Goal: Information Seeking & Learning: Learn about a topic

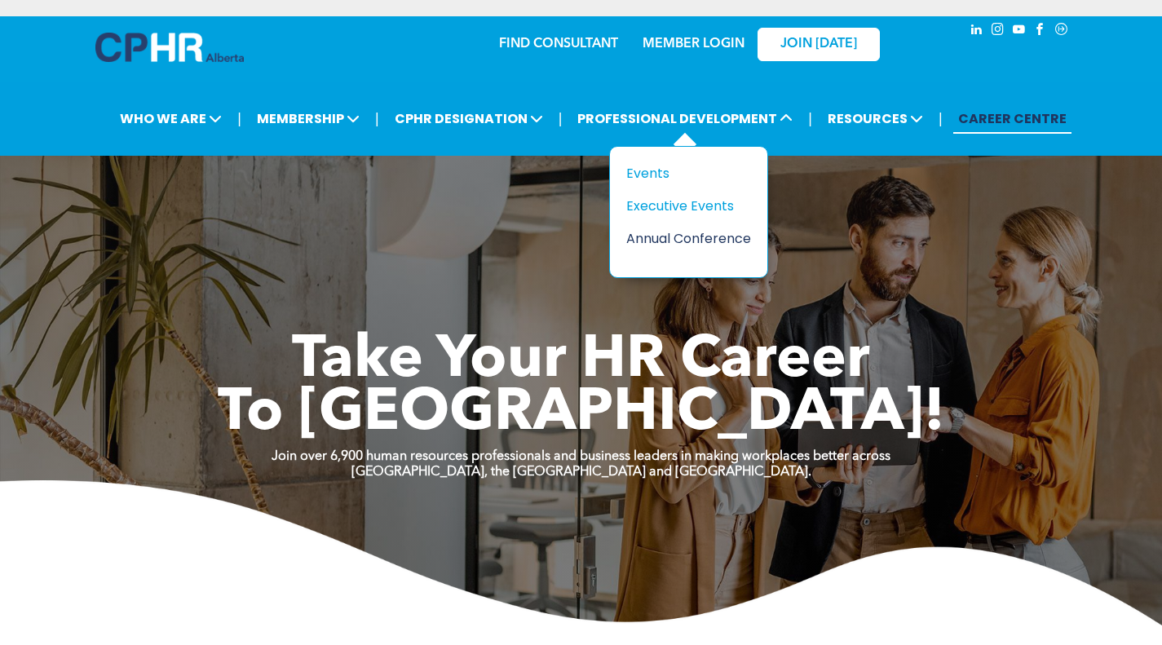
click at [675, 229] on div "Annual Conference" at bounding box center [682, 238] width 113 height 20
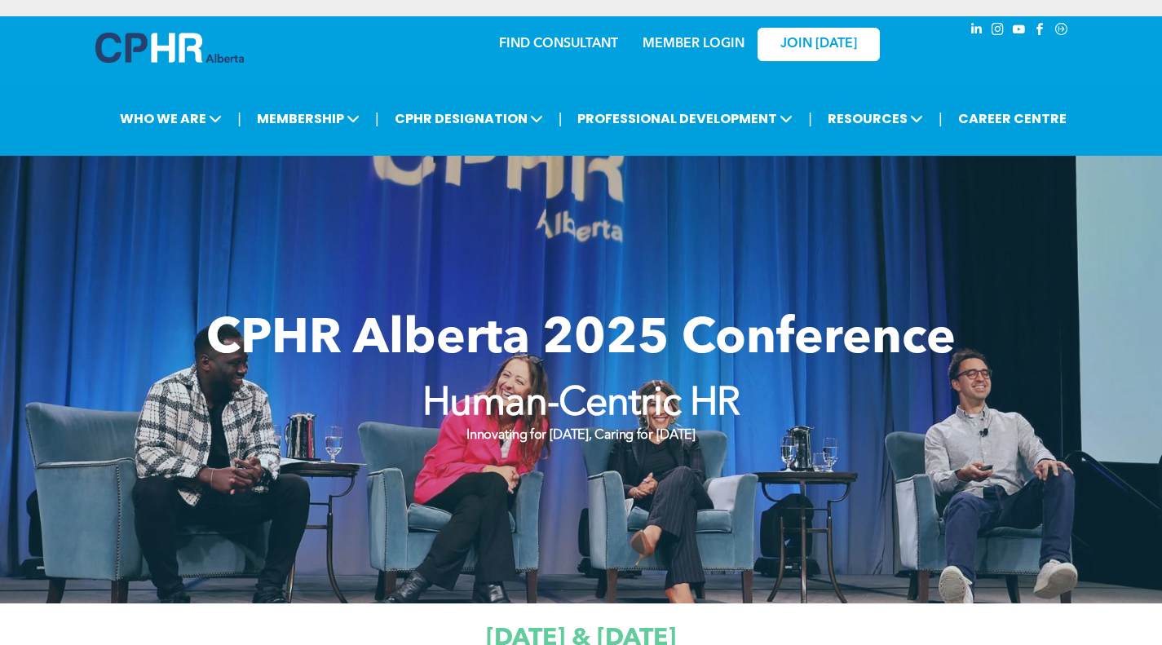
click at [663, 375] on div "CPHR Alberta 2025 Conference Human-Centric HR Innovating for [DATE], Caring for…" at bounding box center [581, 379] width 979 height 170
click at [593, 453] on div "CPHR Alberta 2025 Conference Human-Centric HR Innovating for Tomorrow, Caring f…" at bounding box center [581, 379] width 979 height 170
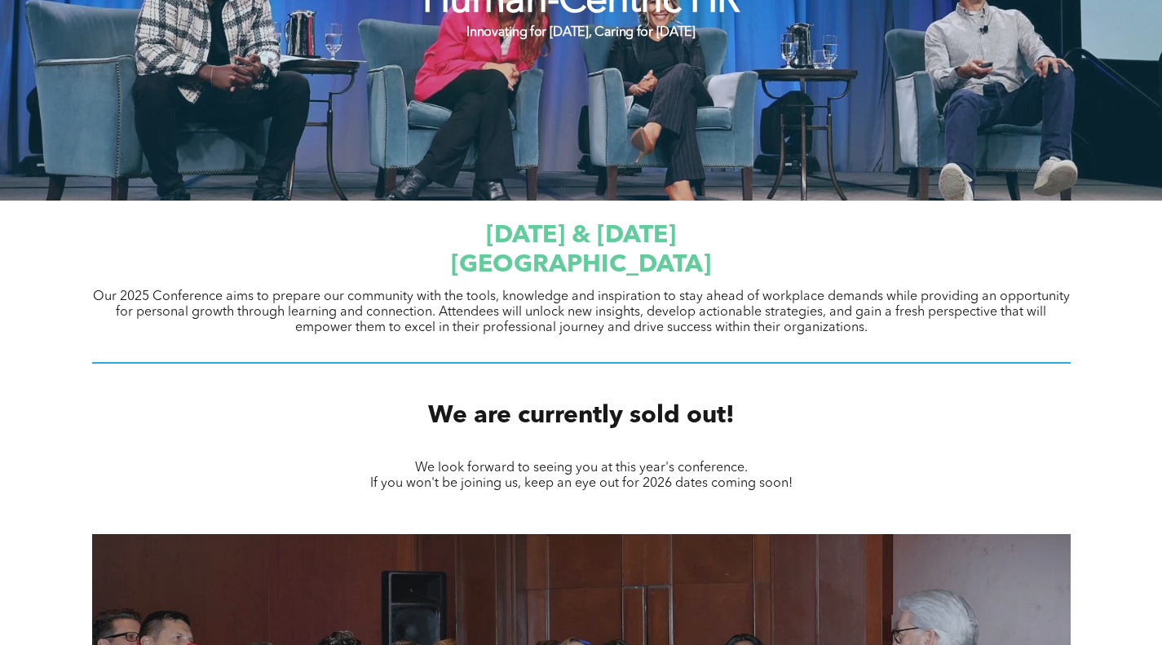
scroll to position [408, 0]
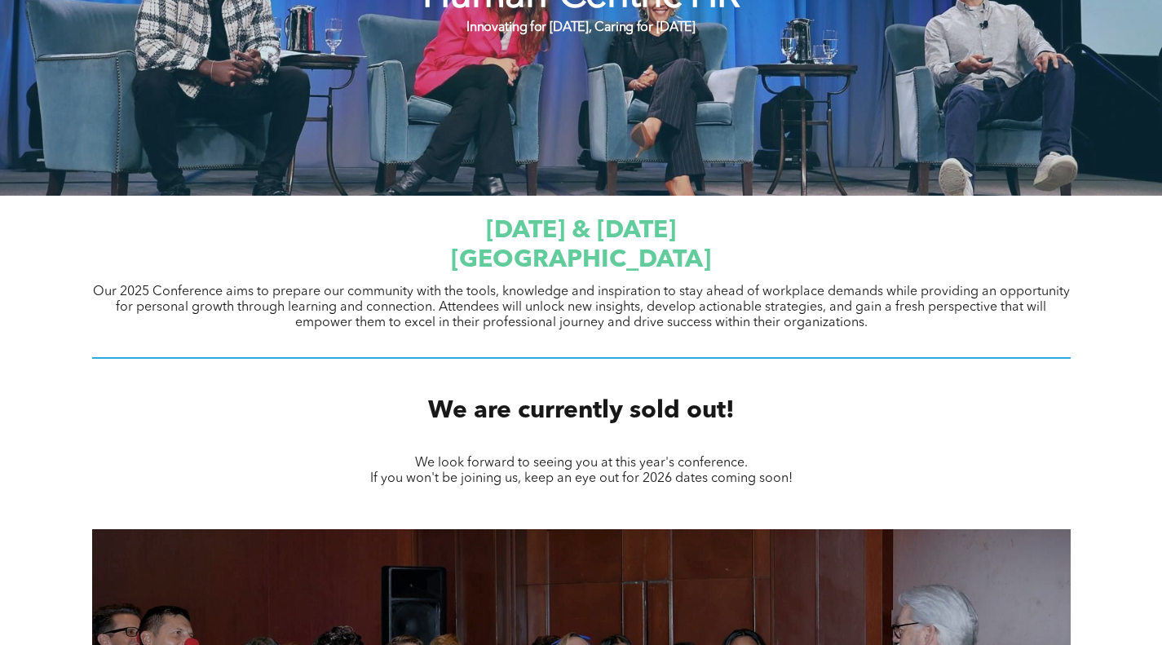
click at [533, 254] on span "JW Marriott Edmonton ICE District" at bounding box center [581, 260] width 260 height 24
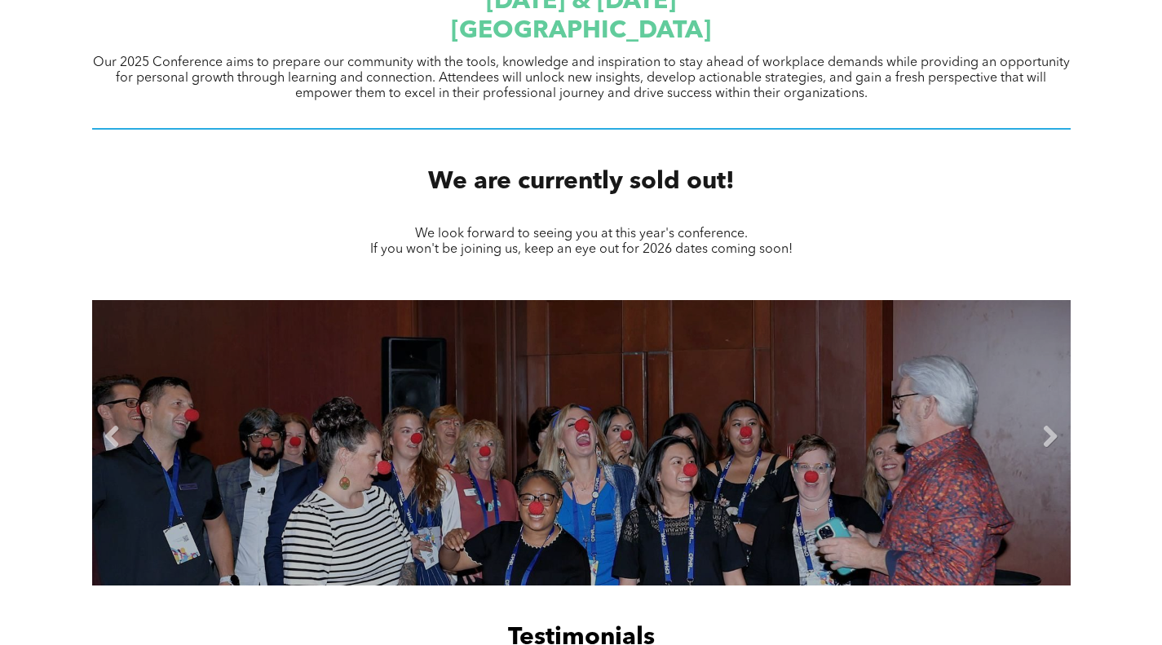
scroll to position [816, 0]
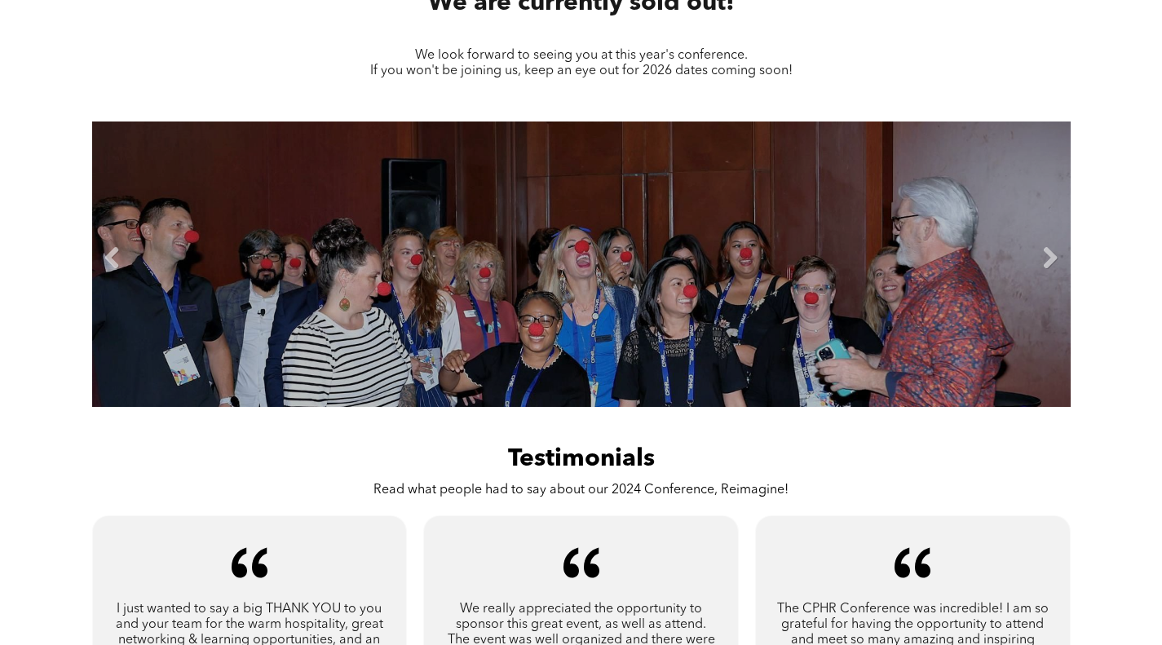
click at [524, 319] on li "Slide title Write your caption here Button" at bounding box center [581, 264] width 979 height 285
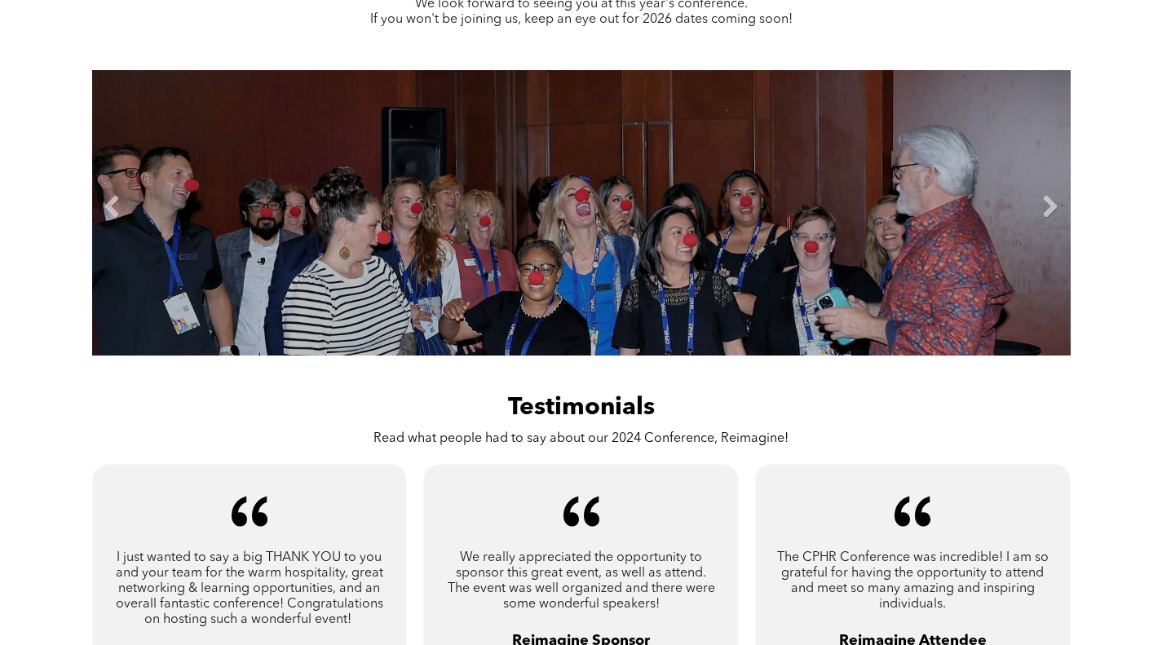
scroll to position [897, 0]
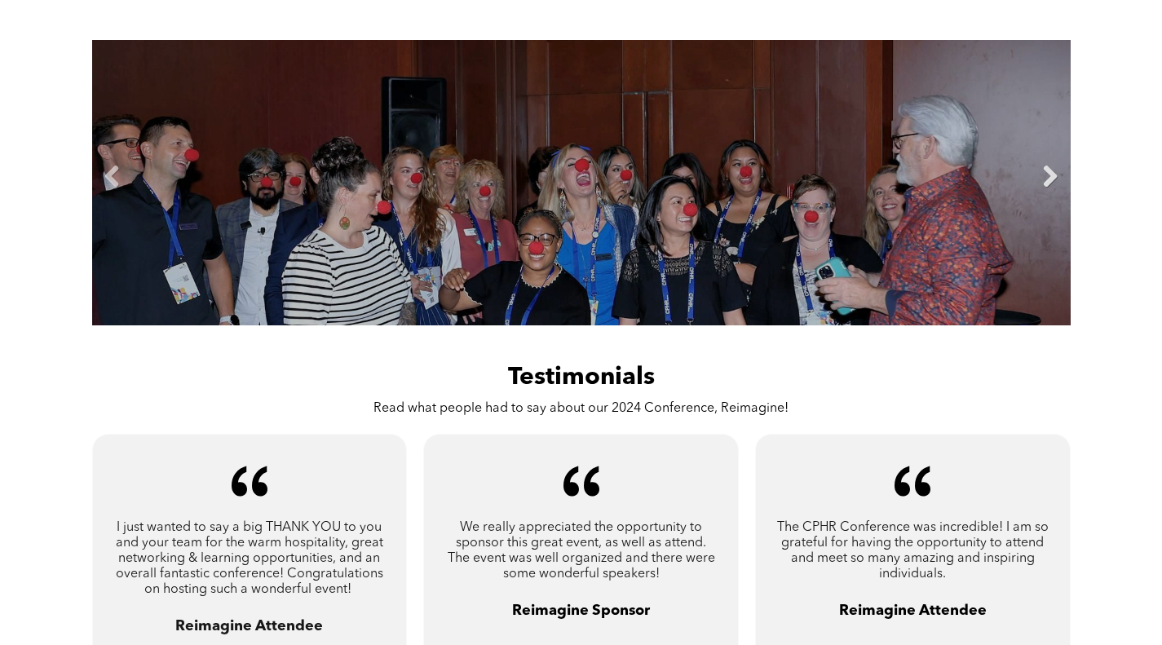
click at [1041, 174] on link "Next" at bounding box center [1050, 177] width 24 height 24
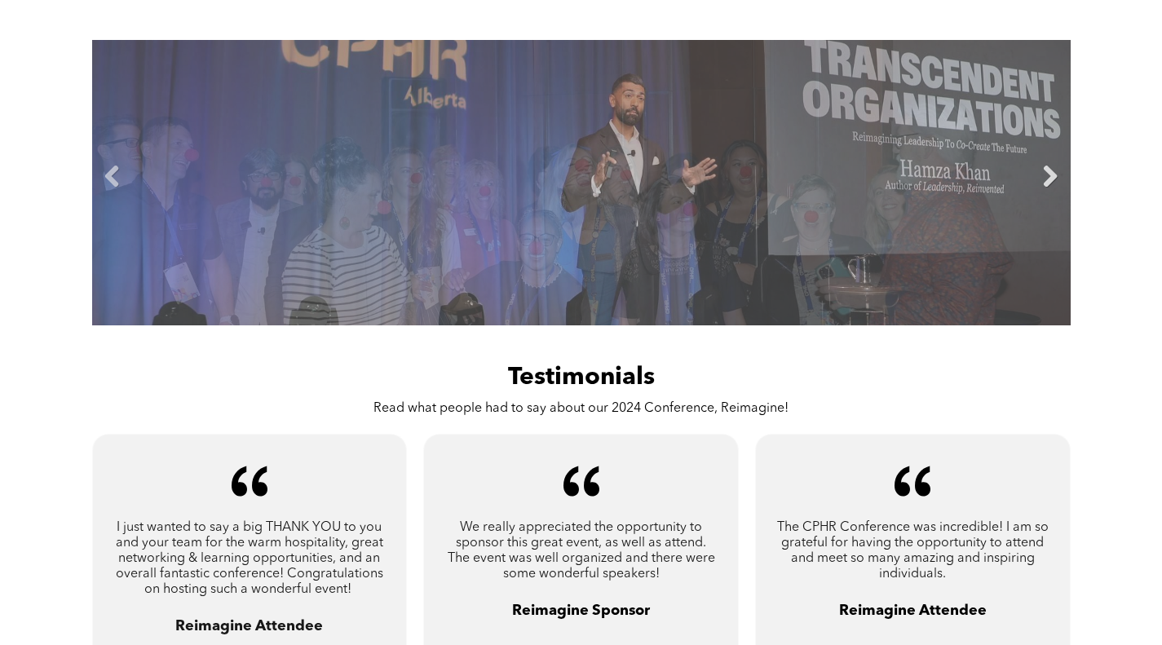
click at [1041, 173] on link "Next" at bounding box center [1050, 177] width 24 height 24
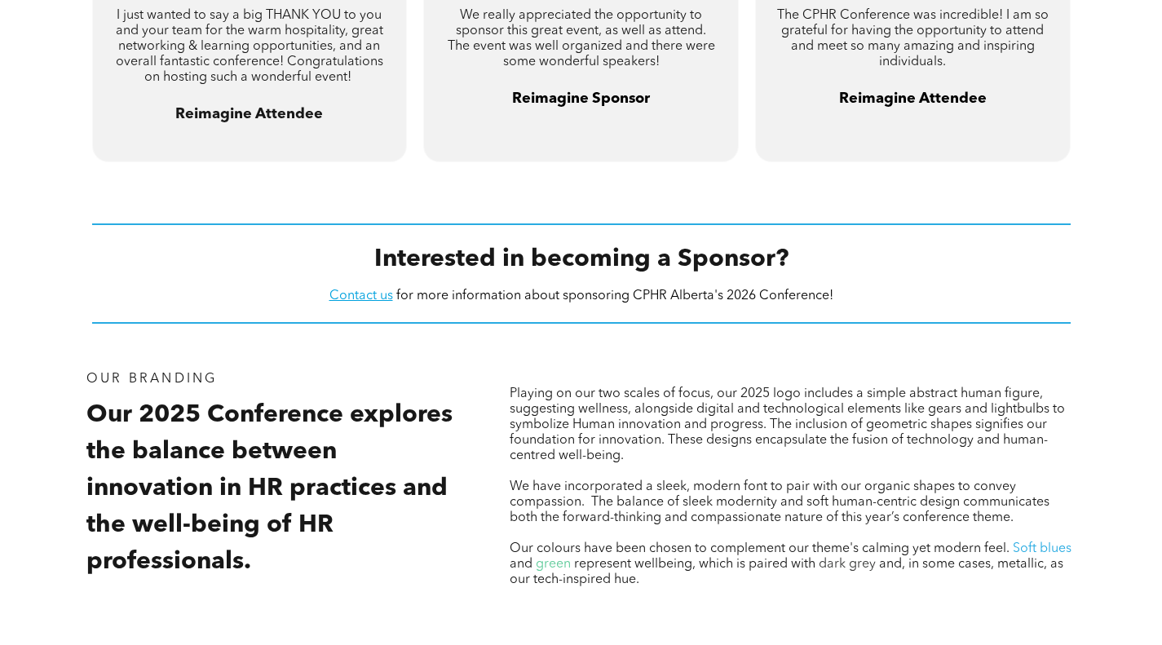
scroll to position [1305, 0]
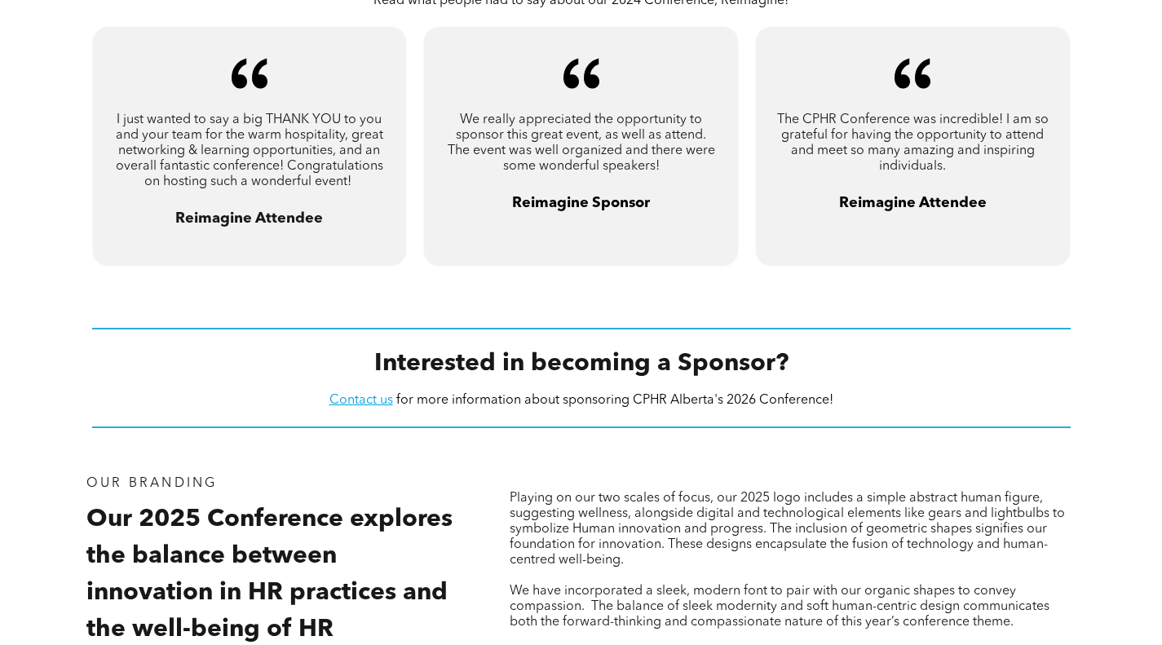
click at [283, 156] on span "I just wanted to say a big THANK YOU to you and your team for the warm hospital…" at bounding box center [250, 150] width 268 height 75
click at [265, 221] on span "Reimagine Attendee" at bounding box center [249, 218] width 148 height 15
click at [650, 238] on div "A pair of black quotation marks on a white background. We really appreciated th…" at bounding box center [581, 146] width 316 height 241
click at [974, 125] on span "The CPHR Conference was incredible! I am so grateful for having the opportunity…" at bounding box center [913, 143] width 272 height 60
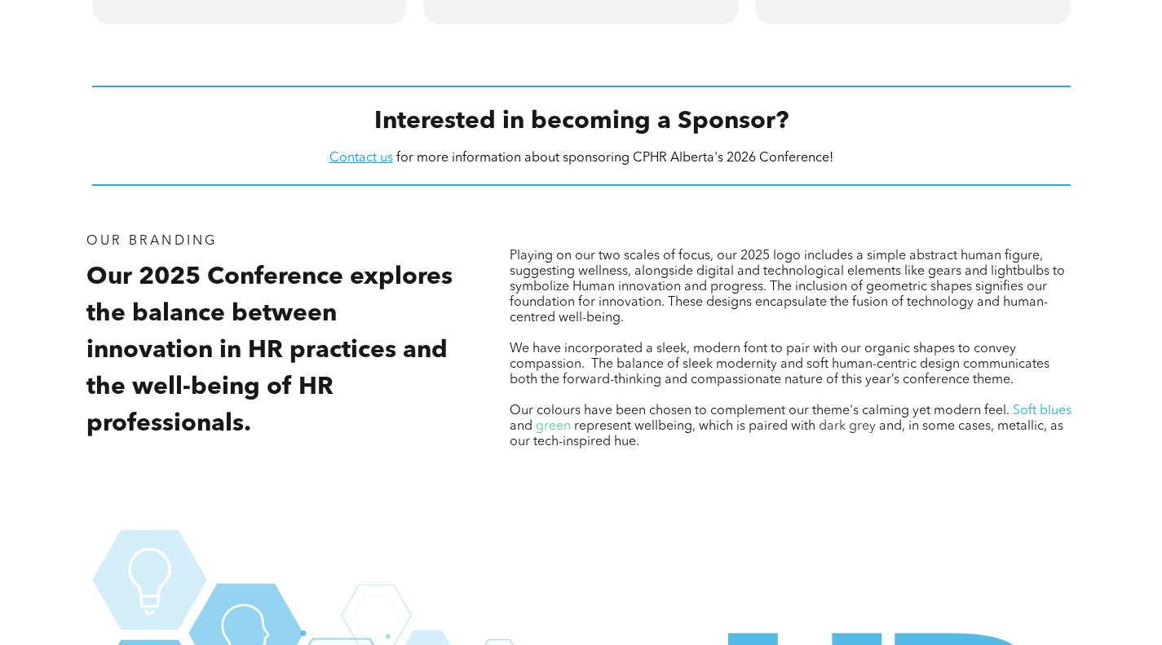
scroll to position [1631, 0]
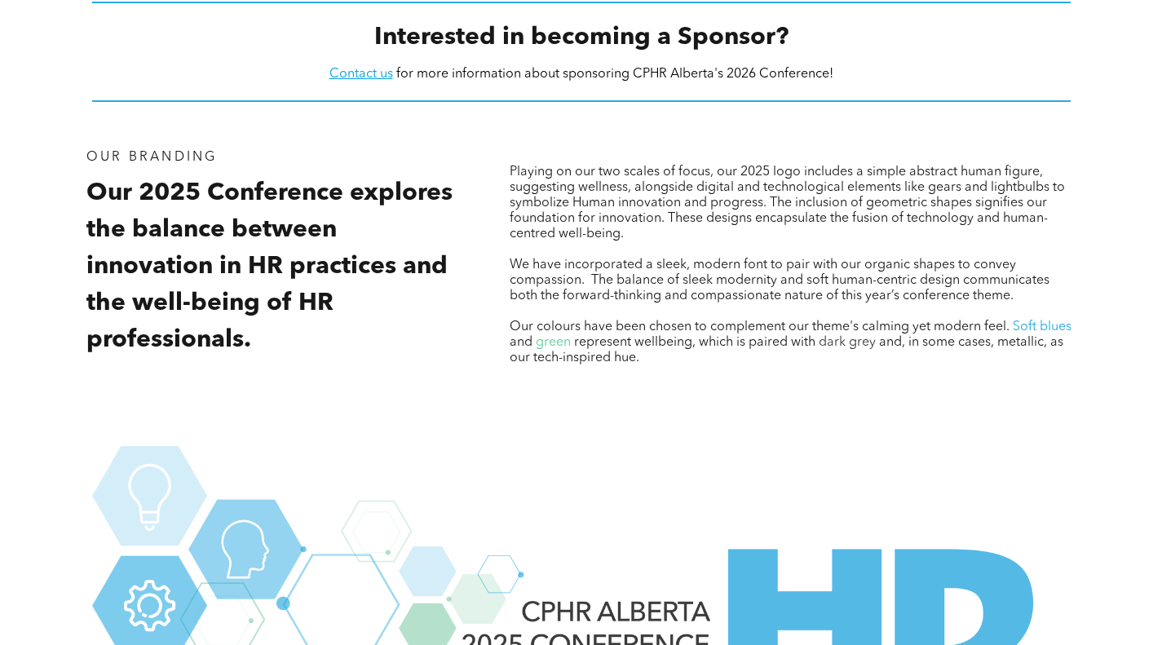
click at [179, 296] on span "Our 2025 Conference explores the balance between innovation in HR practices and…" at bounding box center [269, 266] width 366 height 171
click at [701, 270] on span "We have incorporated a sleek, modern font to pair with our organic shapes to co…" at bounding box center [780, 281] width 540 height 44
drag, startPoint x: 556, startPoint y: 338, endPoint x: 776, endPoint y: 329, distance: 220.4
click at [560, 340] on span "green" at bounding box center [553, 342] width 35 height 13
click at [1039, 327] on span "Soft blues" at bounding box center [1042, 327] width 59 height 13
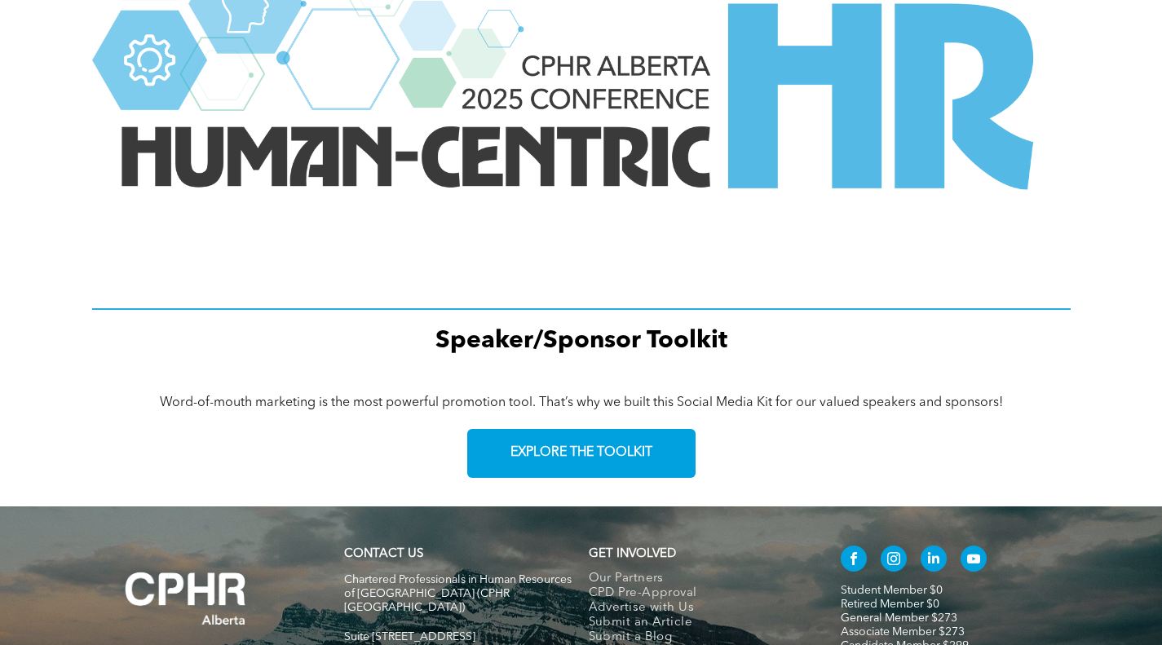
scroll to position [2284, 0]
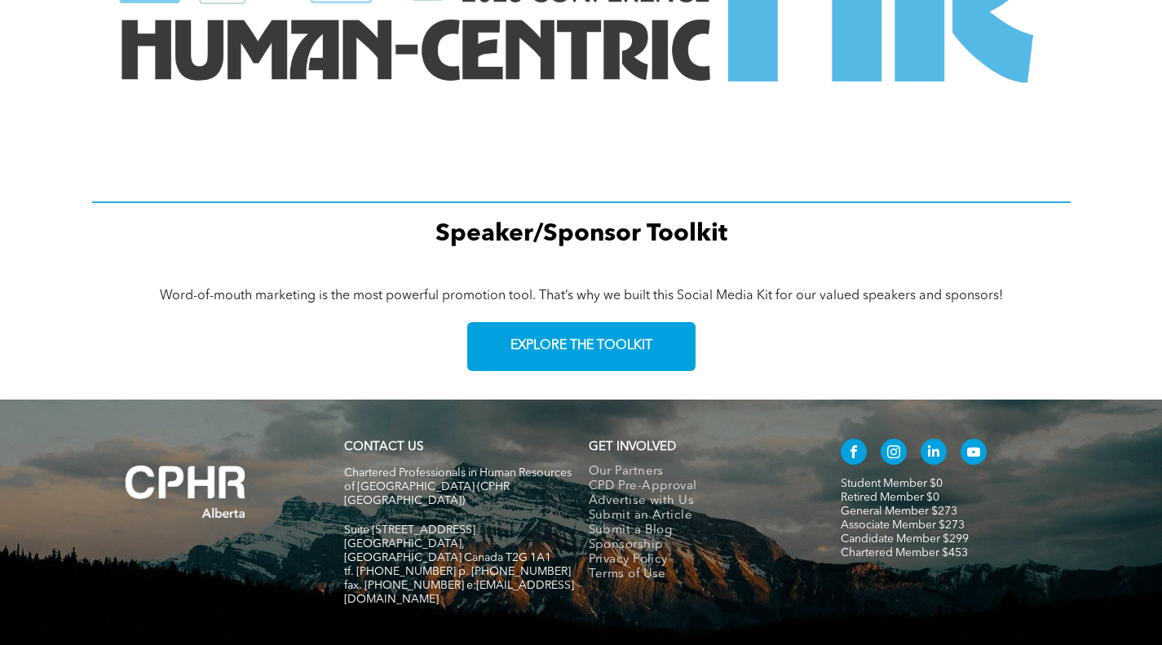
click at [555, 205] on div at bounding box center [581, 203] width 979 height 20
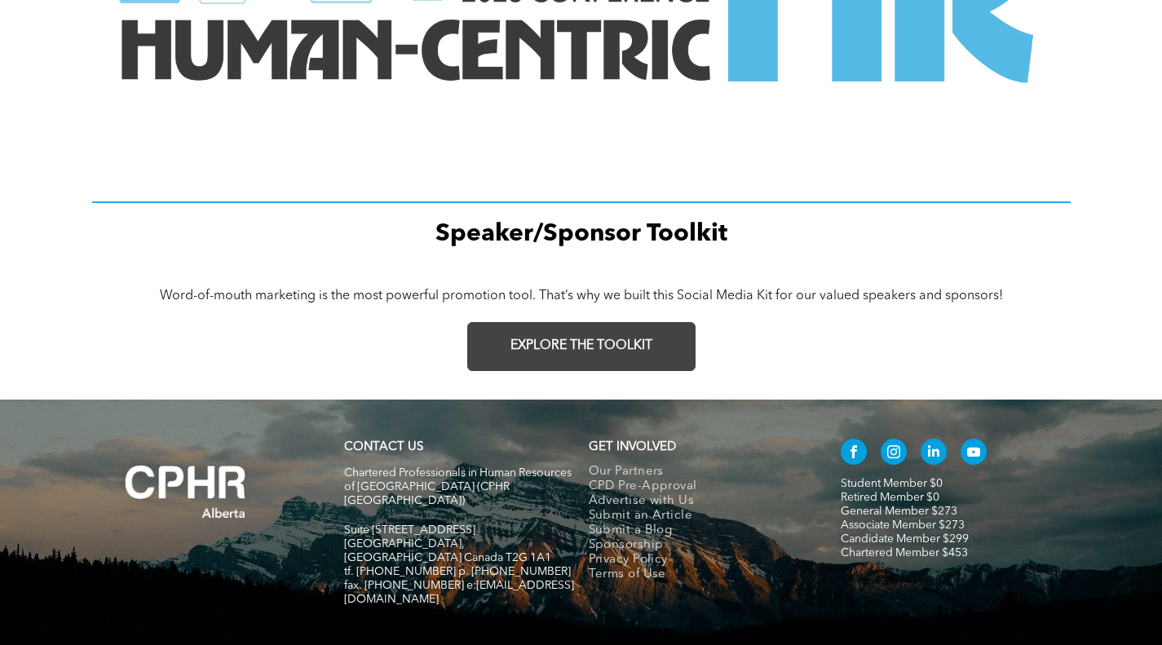
click at [608, 335] on link "EXPLORE THE TOOLKIT" at bounding box center [581, 346] width 228 height 49
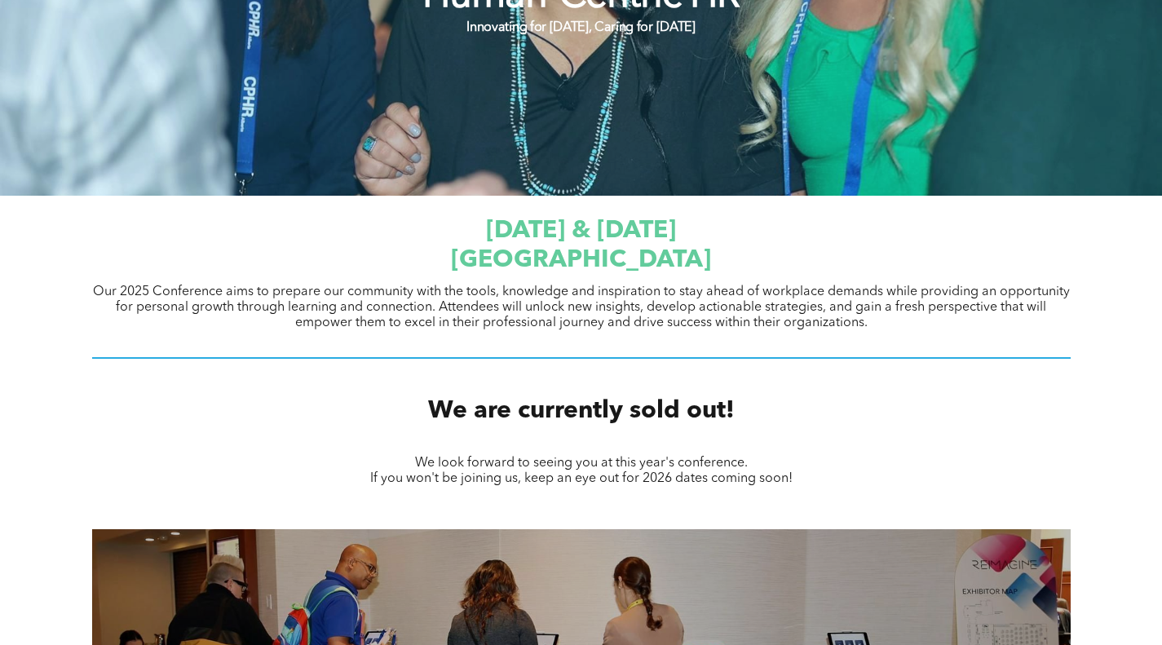
scroll to position [0, 0]
